Goal: Task Accomplishment & Management: Use online tool/utility

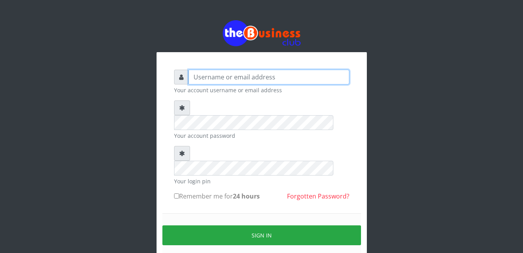
type input "Mlanga"
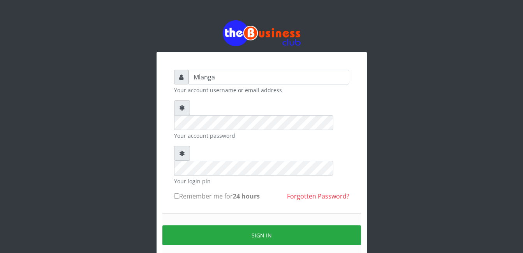
click at [113, 91] on div "Mlanga Your account username or email address Your account password Your login …" at bounding box center [262, 155] width 444 height 310
click at [128, 160] on div "Mlanga Your account username or email address Your account password Your login …" at bounding box center [262, 155] width 444 height 310
click at [66, 209] on div "Mlanga Your account username or email address Your account password Your login …" at bounding box center [262, 155] width 444 height 310
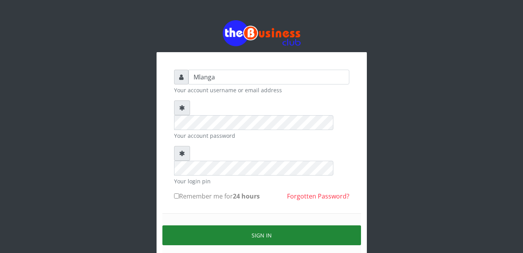
click at [263, 225] on button "Sign in" at bounding box center [261, 235] width 198 height 20
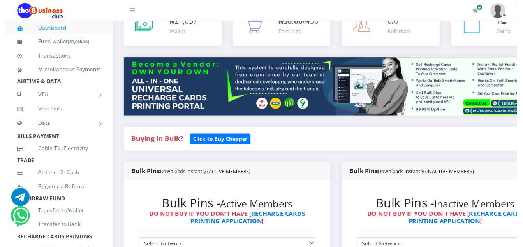
scroll to position [93, 0]
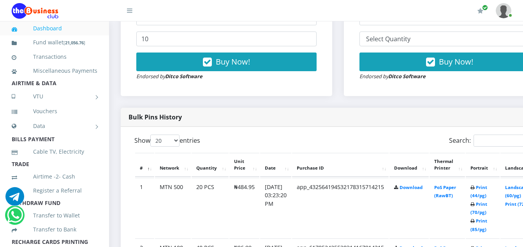
scroll to position [311, 0]
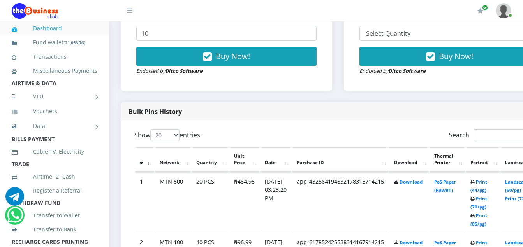
click at [487, 183] on link "Print (44/pg)" at bounding box center [478, 186] width 17 height 14
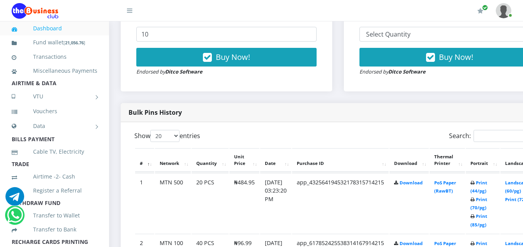
scroll to position [311, 0]
